Goal: Find specific page/section: Find specific page/section

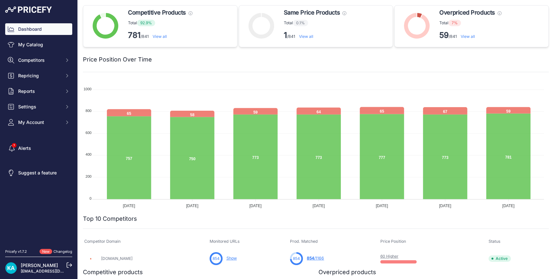
click at [33, 10] on img at bounding box center [28, 9] width 47 height 6
click at [467, 37] on link "View all" at bounding box center [467, 36] width 14 height 5
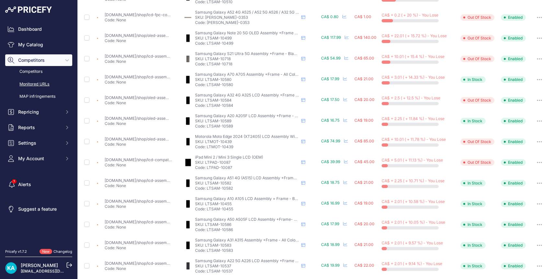
scroll to position [213, 0]
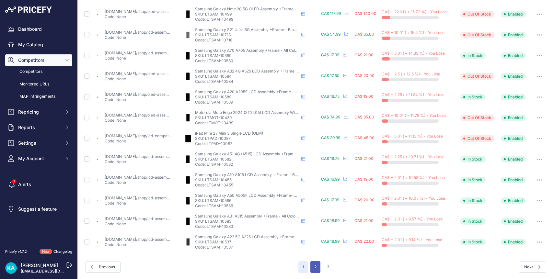
click at [311, 267] on button "2" at bounding box center [315, 267] width 10 height 12
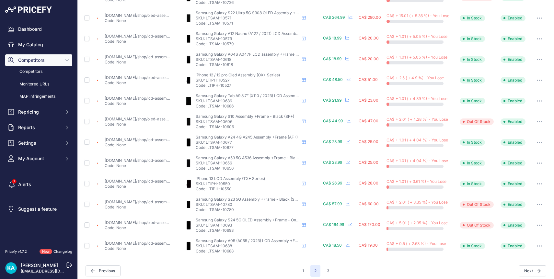
scroll to position [213, 0]
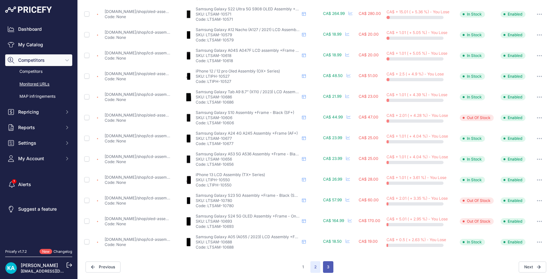
click at [328, 267] on button "3" at bounding box center [328, 267] width 10 height 12
